Goal: Communication & Community: Share content

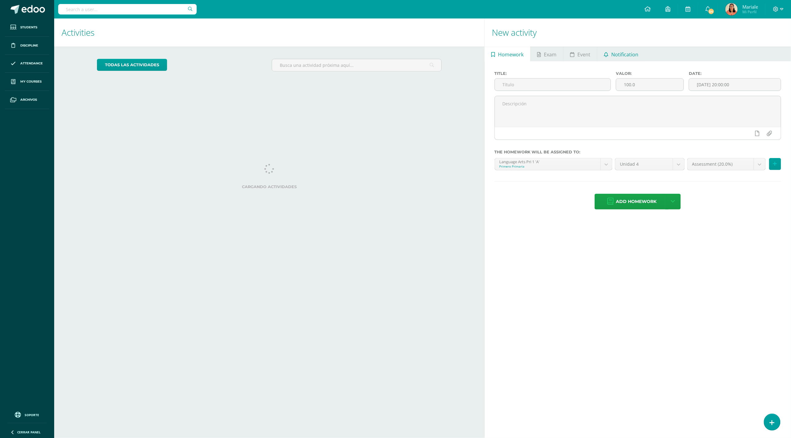
click at [629, 52] on span "Notification" at bounding box center [625, 54] width 27 height 15
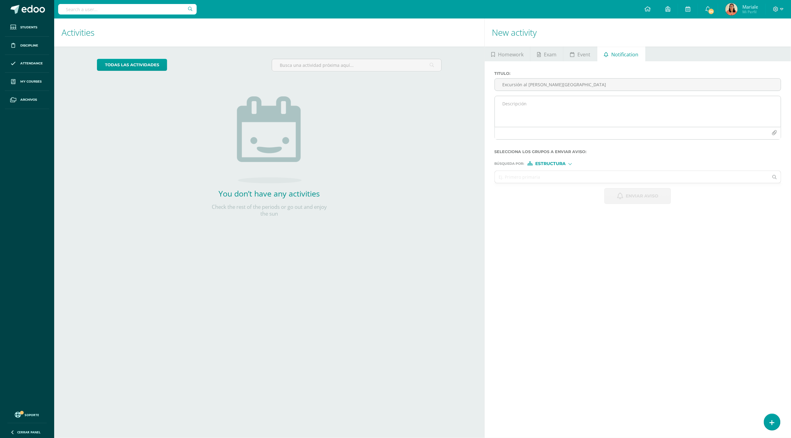
type input "Excursión al [PERSON_NAME][GEOGRAPHIC_DATA]"
click at [509, 106] on textarea at bounding box center [638, 111] width 286 height 31
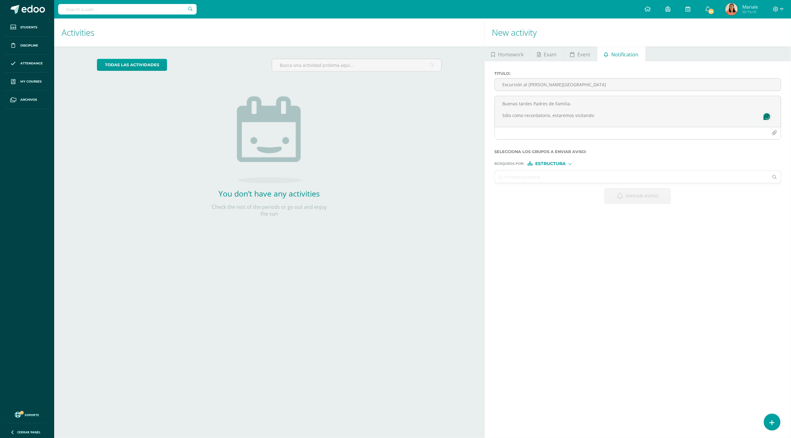
drag, startPoint x: 593, startPoint y: 115, endPoint x: 492, endPoint y: 115, distance: 101.3
click at [492, 115] on div "Titulo : Excursión al [PERSON_NAME][GEOGRAPHIC_DATA] tardes Padres de Familia. …" at bounding box center [638, 137] width 306 height 152
type textarea "Buenas tardes Padres de Familia. Solo"
click at [503, 83] on input "Excursión al [PERSON_NAME][GEOGRAPHIC_DATA]" at bounding box center [638, 85] width 286 height 12
click at [532, 83] on input "Recordatorio Participación en Excursión al [PERSON_NAME][GEOGRAPHIC_DATA]" at bounding box center [638, 85] width 286 height 12
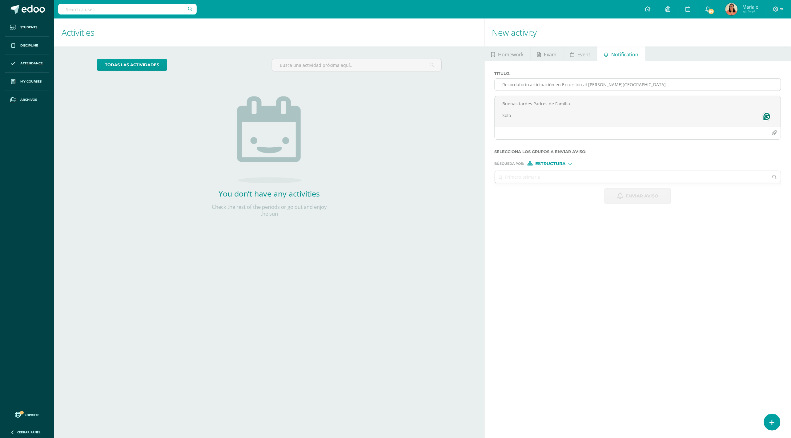
click at [532, 83] on input "Recordatorio articipación en Excursión al [PERSON_NAME][GEOGRAPHIC_DATA]" at bounding box center [638, 85] width 286 height 12
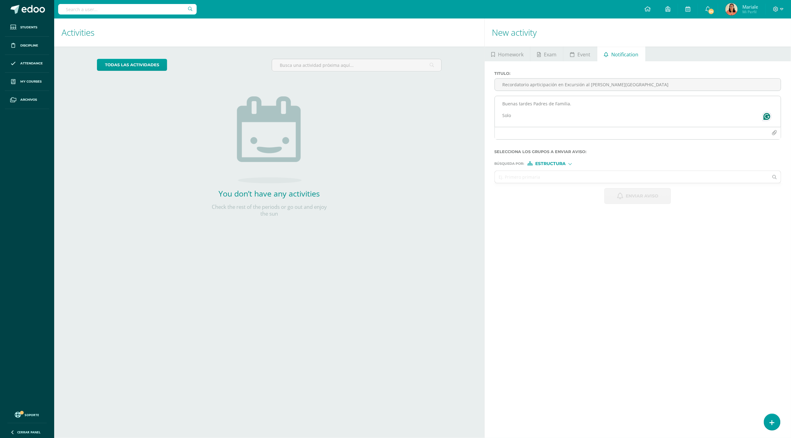
type input "Recordatorio aprticipación en Excursión al [PERSON_NAME][GEOGRAPHIC_DATA]"
drag, startPoint x: 520, startPoint y: 116, endPoint x: 500, endPoint y: 116, distance: 20.0
click at [500, 116] on textarea "Buenas tardes Padres de Familia. Solo" at bounding box center [638, 111] width 286 height 31
click at [527, 115] on textarea "Buenas tardes Padres de Familia. Deseándoláes una bendecida tarde" at bounding box center [638, 111] width 286 height 31
click at [573, 113] on textarea "Buenas tardes Padres de Familia. Deseándoles una bendecida tarde" at bounding box center [638, 111] width 286 height 31
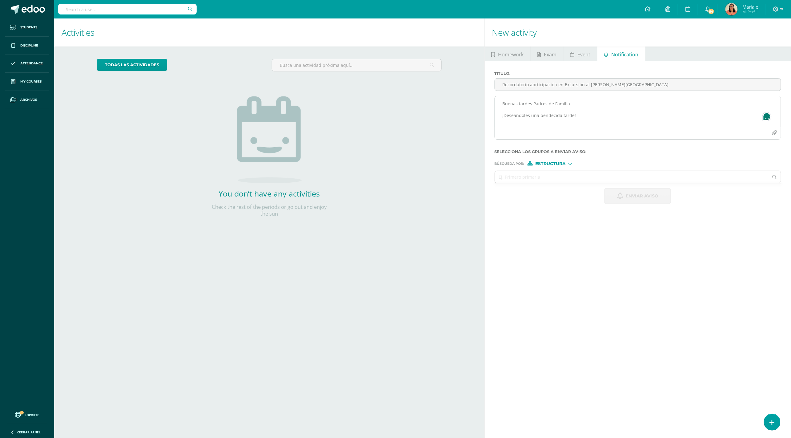
click at [576, 105] on textarea "Buenas tardes Padres de Familia. ¡Deseándoles una bendecida tarde!" at bounding box center [638, 111] width 286 height 31
type textarea "Buenas tardes Padres de Familia. El ¡Deseándoles una bendecida tarde!"
click at [534, 84] on input "Recordatorio aprticipación en Excursión al [PERSON_NAME][GEOGRAPHIC_DATA]" at bounding box center [638, 85] width 286 height 12
click at [560, 85] on input "Recordatorio participación en Excursión al [PERSON_NAME][GEOGRAPHIC_DATA]" at bounding box center [638, 85] width 286 height 12
type input "Recordatorio participación de la Excursión al [PERSON_NAME][GEOGRAPHIC_DATA]"
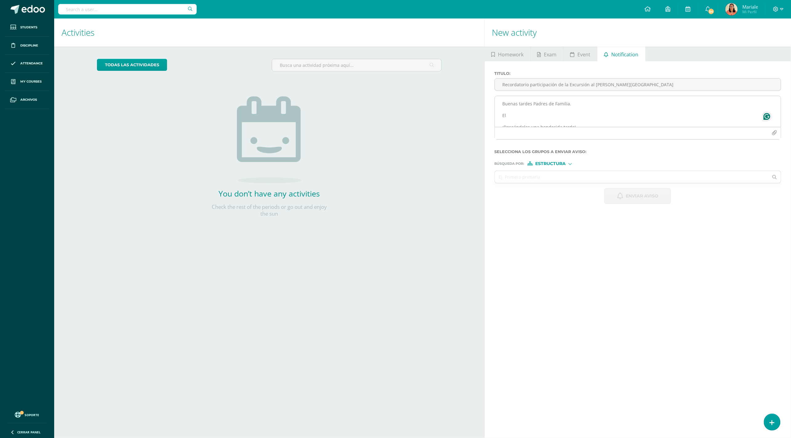
click at [516, 121] on textarea "Buenas tardes Padres de Familia. El ¡Deseándoles una bendecida tarde!" at bounding box center [638, 111] width 286 height 31
drag, startPoint x: 511, startPoint y: 116, endPoint x: 495, endPoint y: 116, distance: 15.7
click at [495, 116] on textarea "Buenas tardes Padres de Familia. El ¡Deseándoles una bendecida tarde!" at bounding box center [638, 111] width 286 height 31
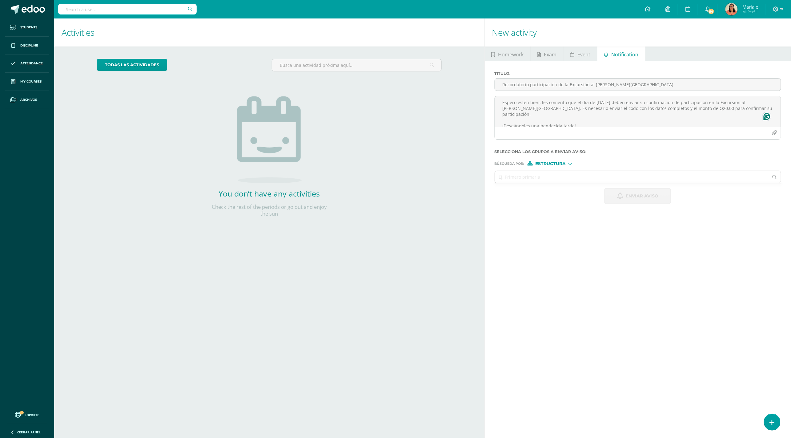
type textarea "Buenas tardes Padres de Familia. Espero estén bien, les comento que el día de […"
click at [574, 162] on div "Estructura" at bounding box center [551, 163] width 46 height 4
click at [560, 183] on span "Persona" at bounding box center [553, 181] width 22 height 3
click at [566, 166] on div "Persona" at bounding box center [551, 163] width 46 height 4
click at [558, 172] on span "Estructura" at bounding box center [558, 173] width 30 height 3
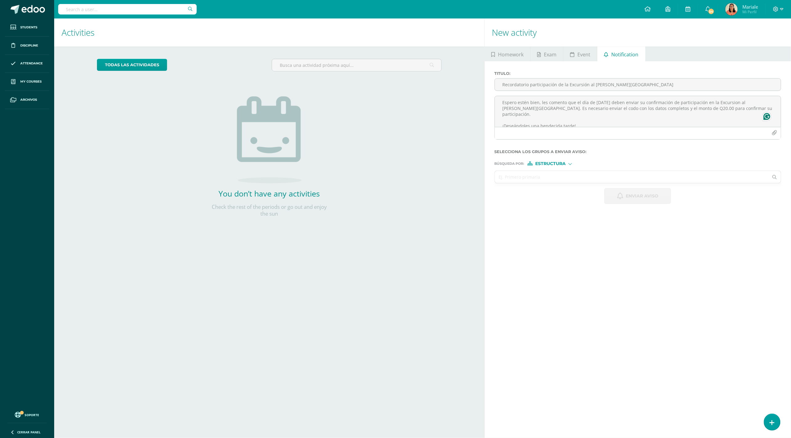
click at [524, 179] on input "text" at bounding box center [632, 177] width 274 height 12
type input "segund"
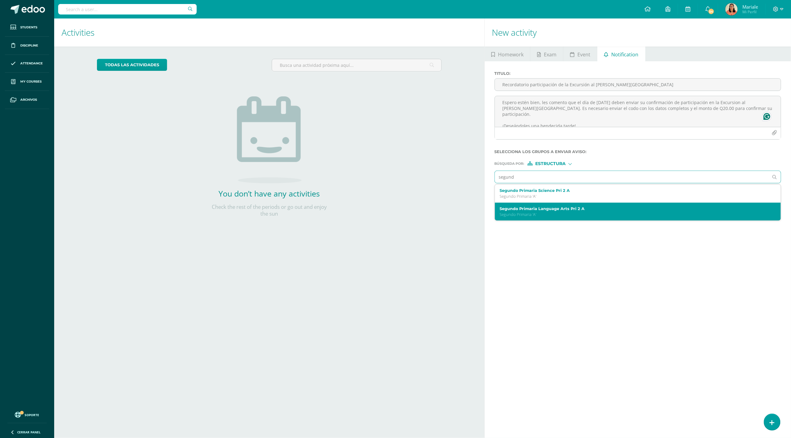
drag, startPoint x: 524, startPoint y: 179, endPoint x: 540, endPoint y: 216, distance: 39.7
click at [540, 216] on p "Segundo Primaria 'A'" at bounding box center [632, 214] width 264 height 5
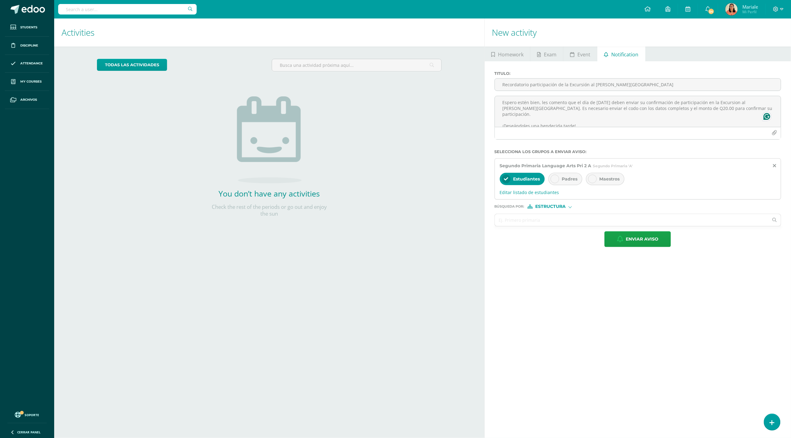
click at [560, 179] on div at bounding box center [555, 179] width 9 height 9
click at [593, 178] on icon at bounding box center [593, 179] width 4 height 4
click at [539, 224] on input "text" at bounding box center [632, 220] width 274 height 12
type input "Vilm"
click at [572, 206] on div at bounding box center [570, 206] width 2 height 2
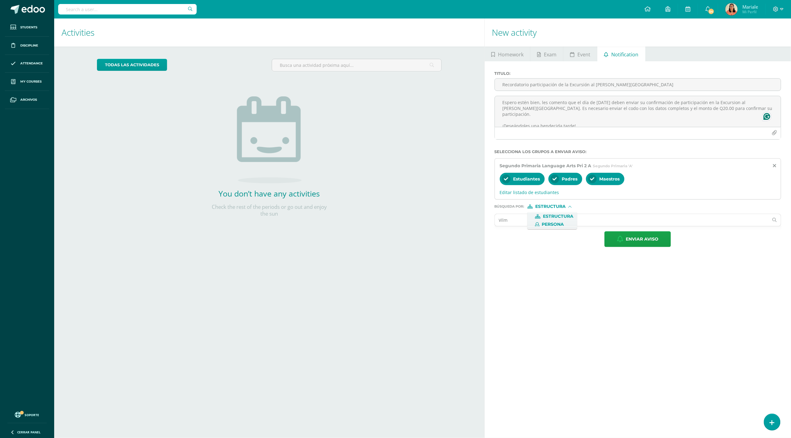
click at [564, 225] on span "Persona" at bounding box center [553, 224] width 22 height 3
click at [515, 220] on input "text" at bounding box center [632, 220] width 274 height 12
type input "Vilm"
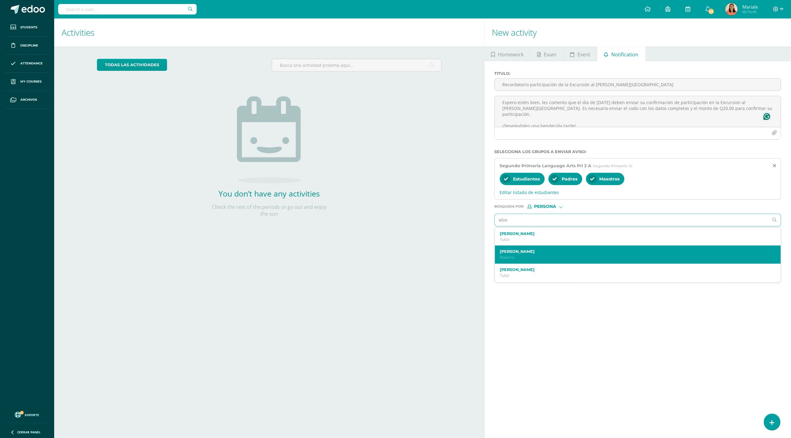
click at [524, 253] on label "[PERSON_NAME]" at bounding box center [632, 251] width 264 height 5
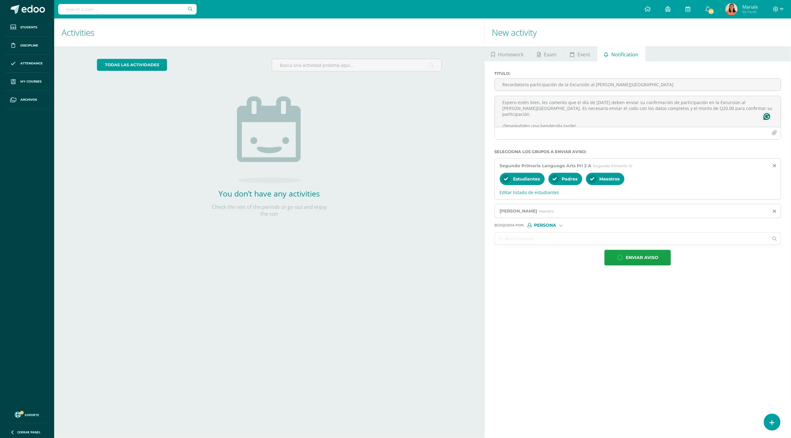
click at [562, 226] on div at bounding box center [561, 225] width 2 height 2
click at [564, 237] on span "Estructura" at bounding box center [558, 234] width 30 height 3
click at [546, 241] on input "text" at bounding box center [632, 238] width 274 height 12
click at [630, 261] on span "Enviar aviso" at bounding box center [642, 257] width 33 height 15
